Goal: Navigation & Orientation: Find specific page/section

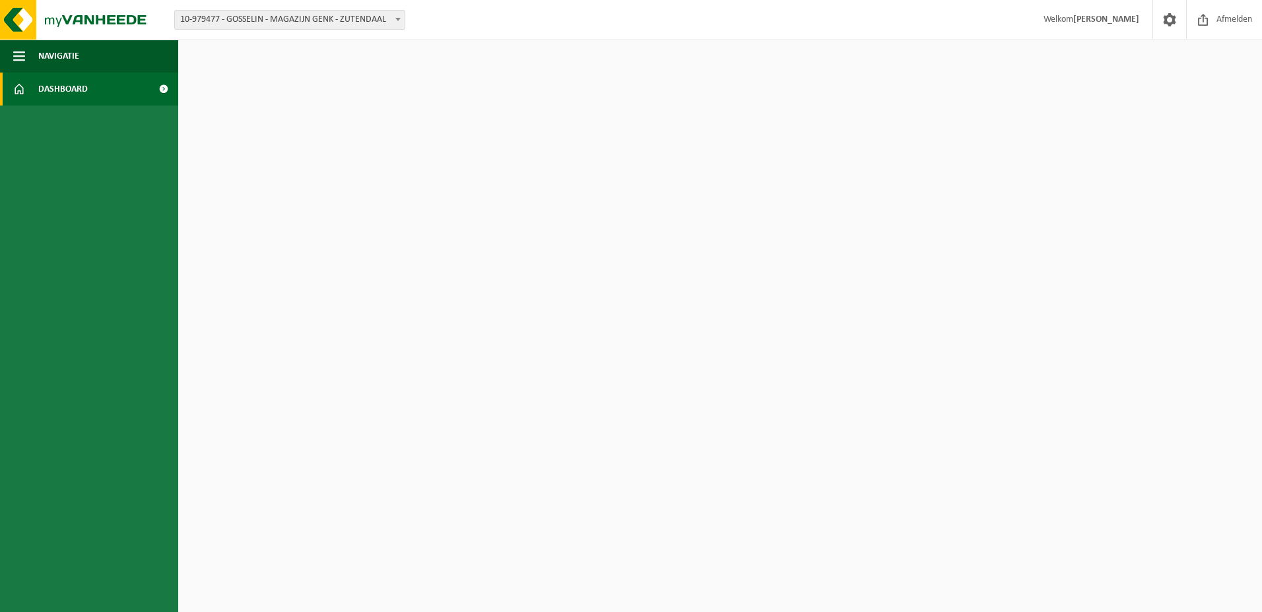
click at [163, 86] on span at bounding box center [163, 89] width 30 height 33
